Goal: Navigation & Orientation: Find specific page/section

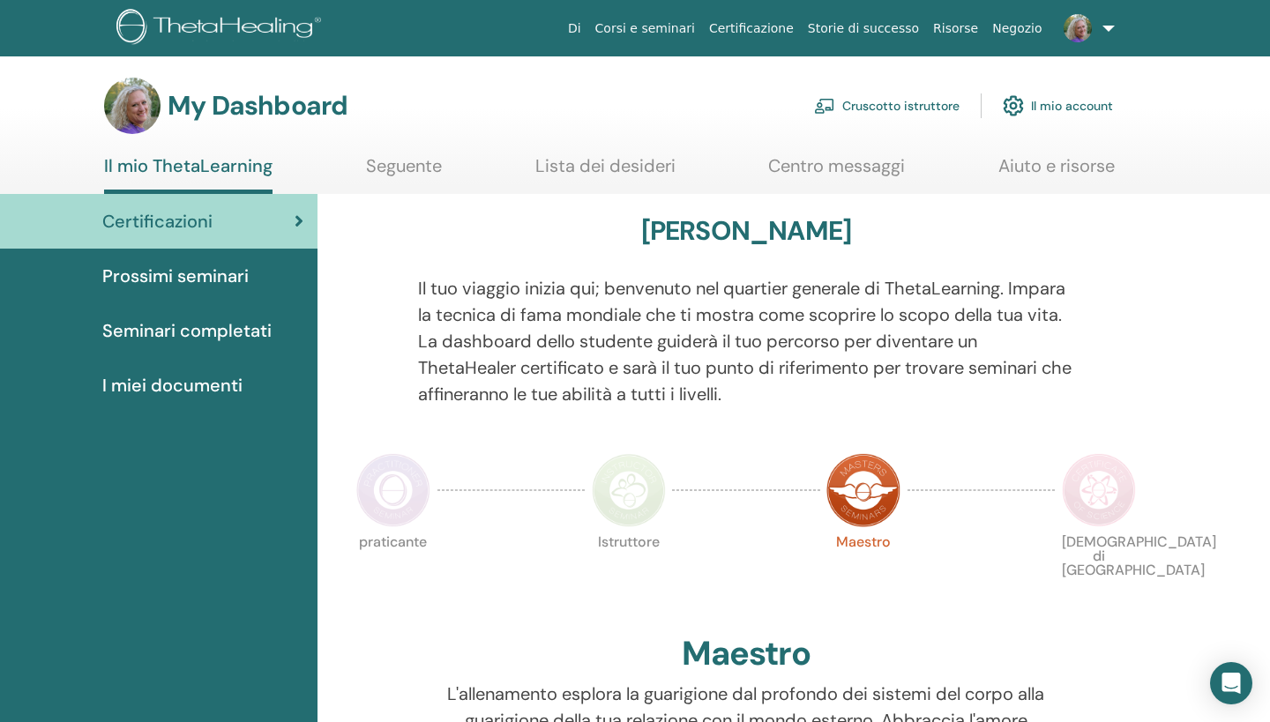
click at [911, 107] on link "Cruscotto istruttore" at bounding box center [887, 105] width 146 height 39
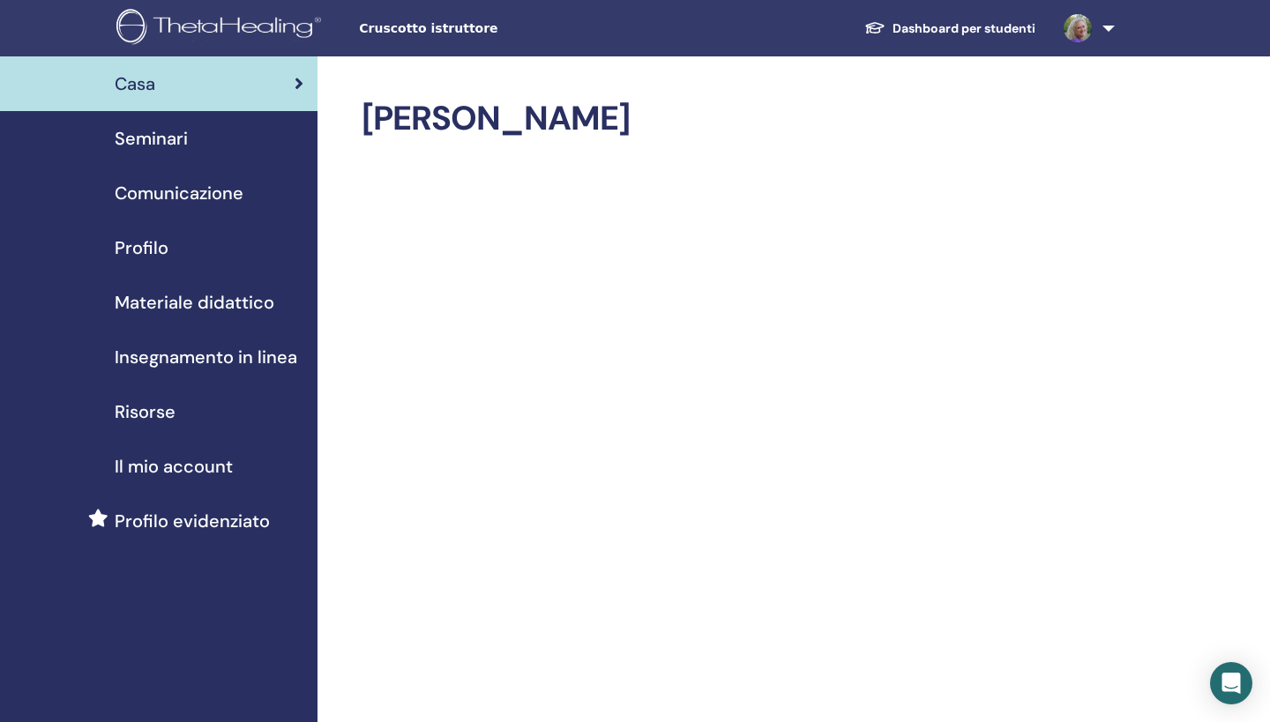
click at [189, 296] on span "Materiale didattico" at bounding box center [195, 302] width 160 height 26
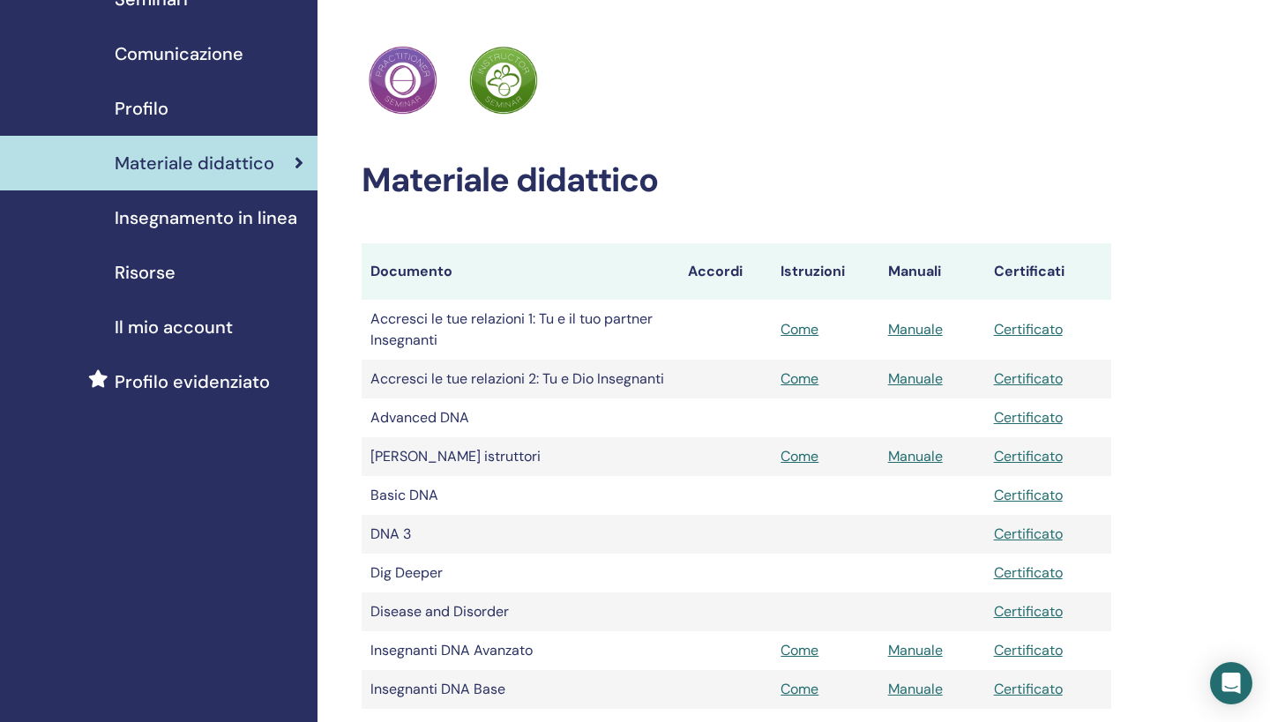
scroll to position [142, 0]
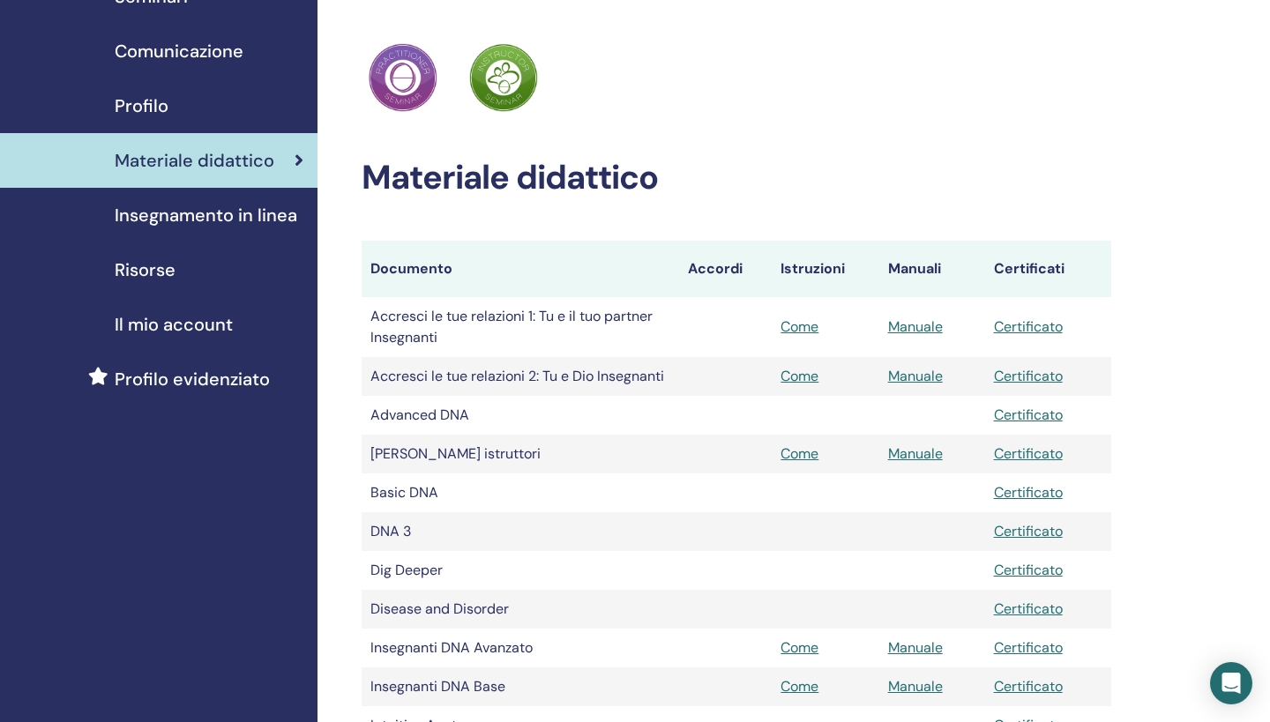
click at [804, 330] on link "Come" at bounding box center [800, 327] width 38 height 19
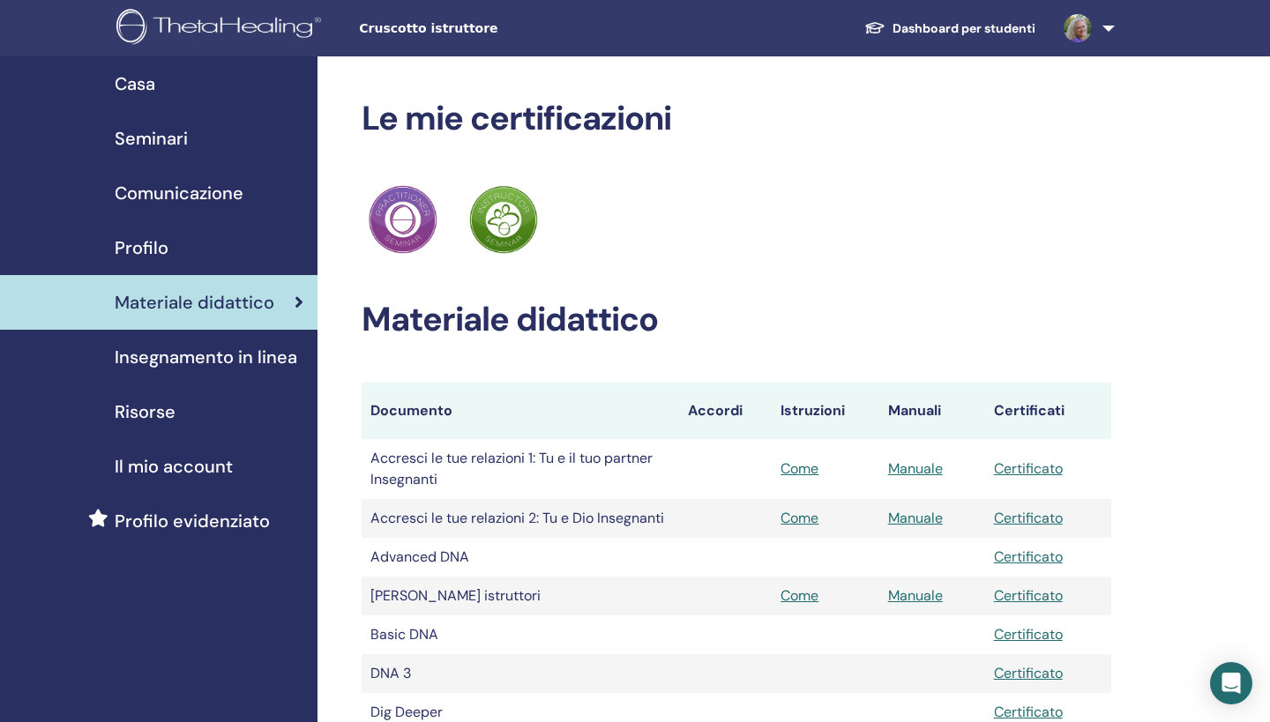
click at [150, 75] on span "Casa" at bounding box center [135, 84] width 41 height 26
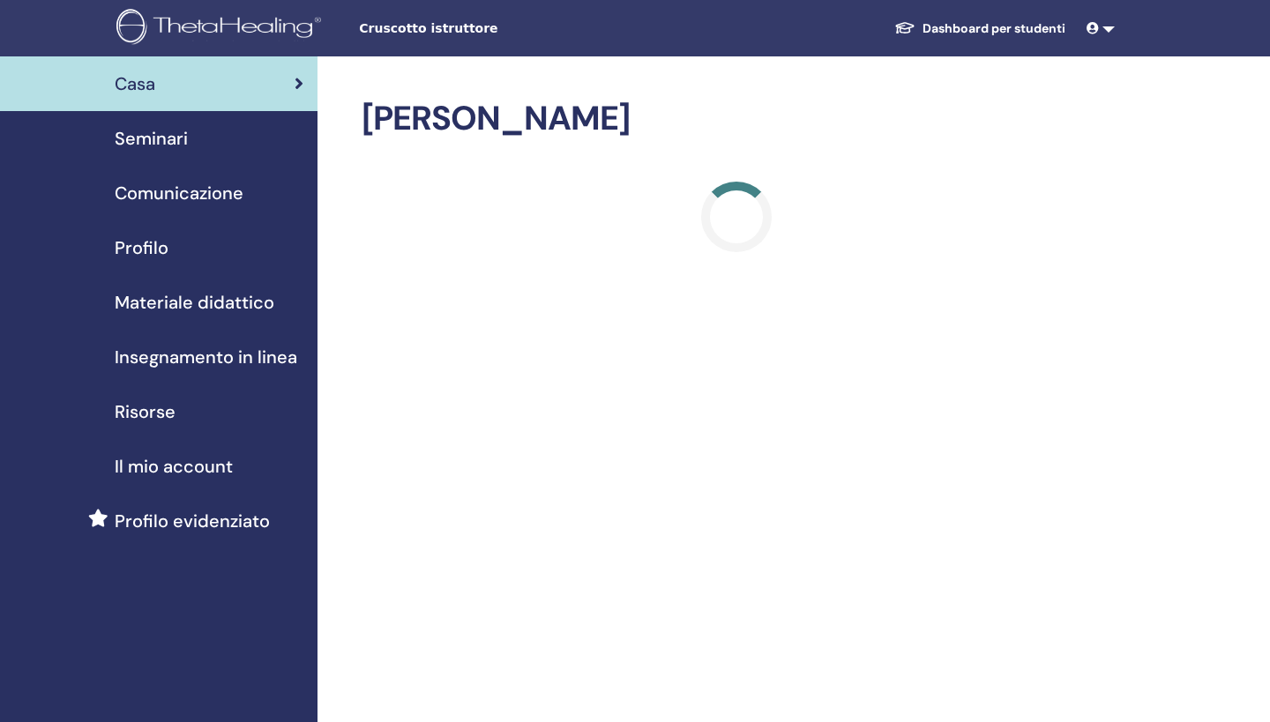
drag, startPoint x: 0, startPoint y: 0, endPoint x: 153, endPoint y: 77, distance: 170.8
click at [153, 77] on span "Casa" at bounding box center [135, 84] width 41 height 26
click at [189, 179] on link "Comunicazione" at bounding box center [159, 193] width 318 height 55
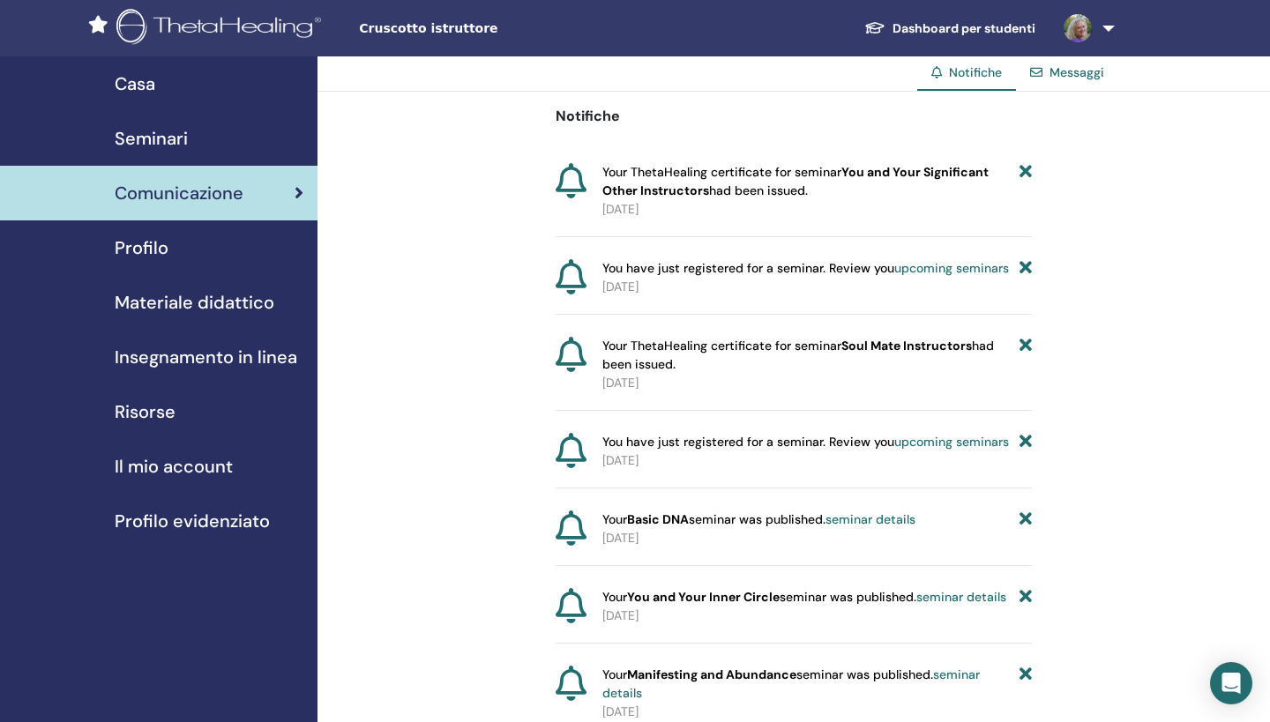
click at [160, 258] on span "Profilo" at bounding box center [142, 248] width 54 height 26
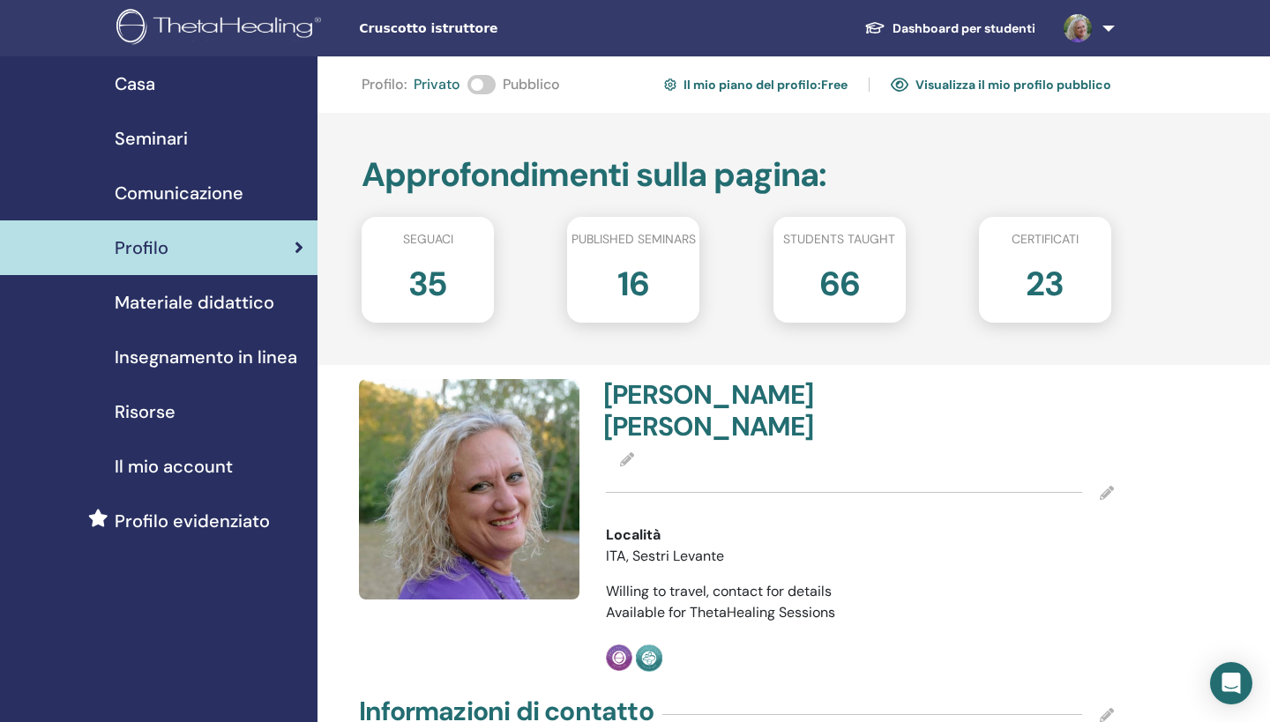
click at [1022, 282] on div "23" at bounding box center [1045, 291] width 159 height 71
